Goal: Task Accomplishment & Management: Manage account settings

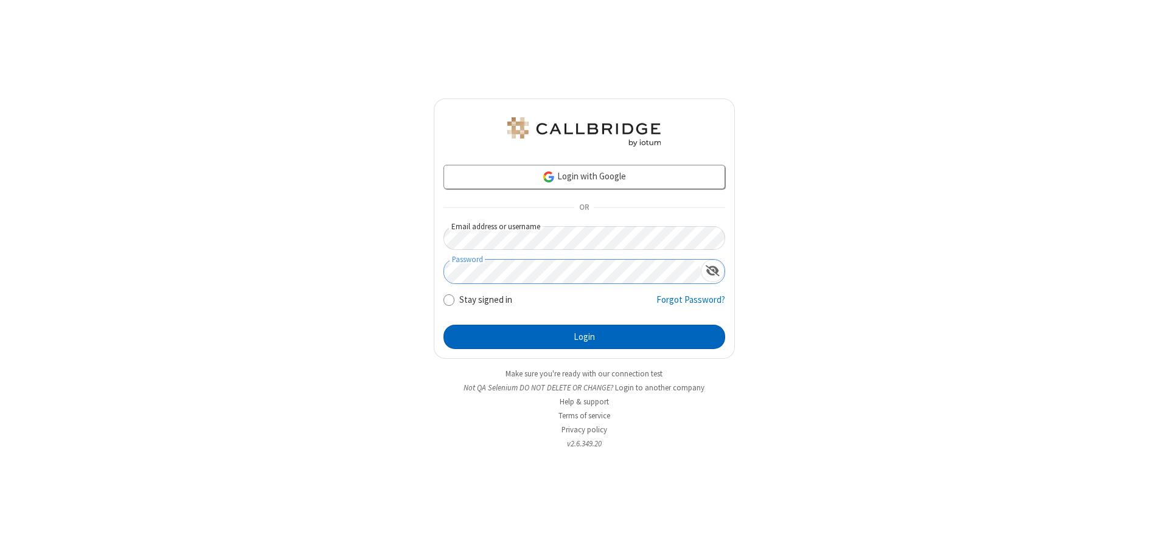
click at [584, 337] on button "Login" at bounding box center [585, 337] width 282 height 24
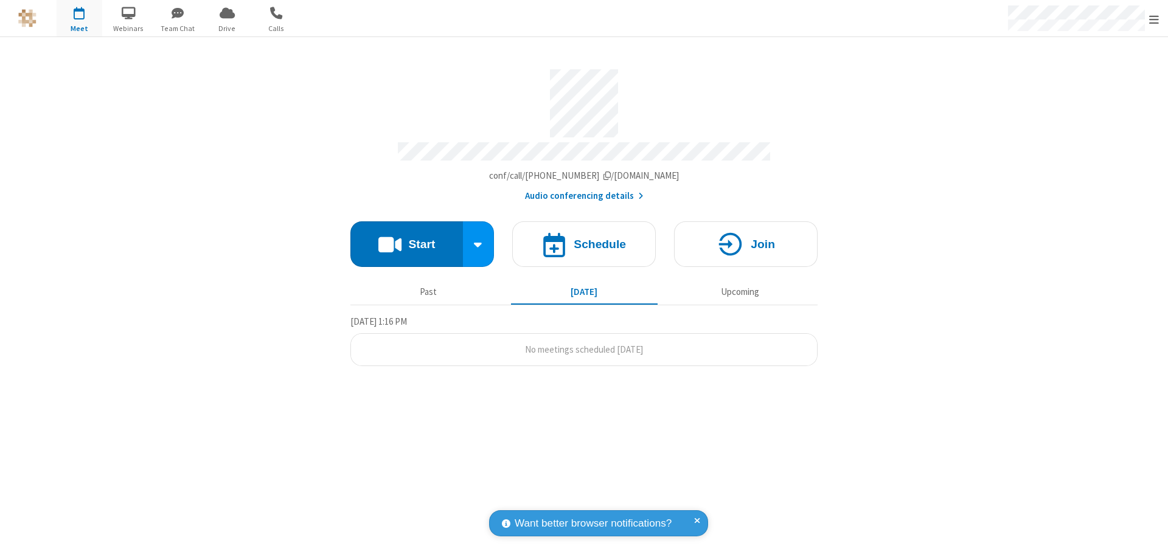
click at [1154, 18] on span "Open menu" at bounding box center [1155, 19] width 10 height 12
